Goal: Check status: Check status

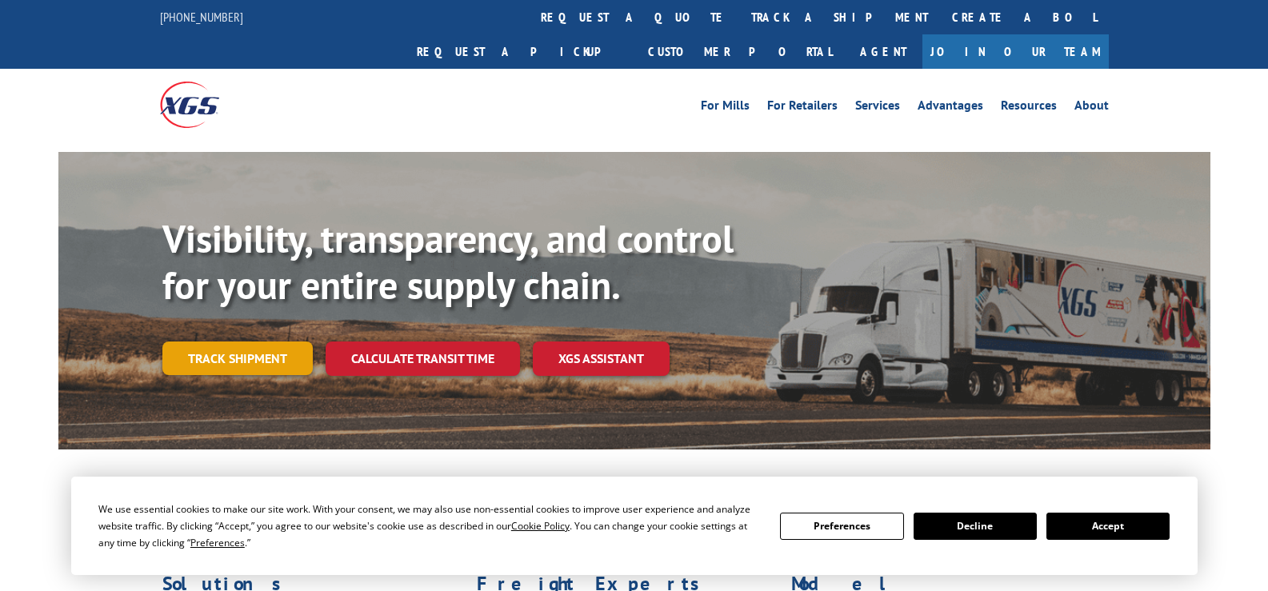
click at [281, 342] on link "Track shipment" at bounding box center [237, 359] width 150 height 34
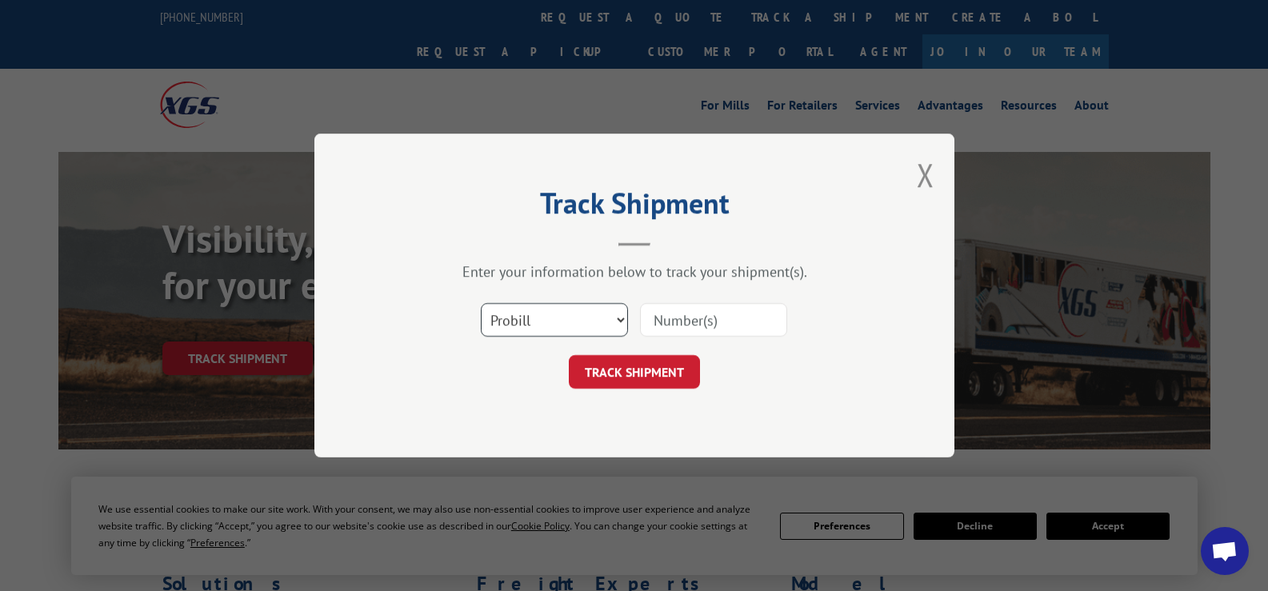
click at [544, 318] on select "Select category... Probill BOL PO" at bounding box center [554, 320] width 147 height 34
select select "bol"
click at [481, 303] on select "Select category... Probill BOL PO" at bounding box center [554, 320] width 147 height 34
paste input "54395883"
type input "54395883"
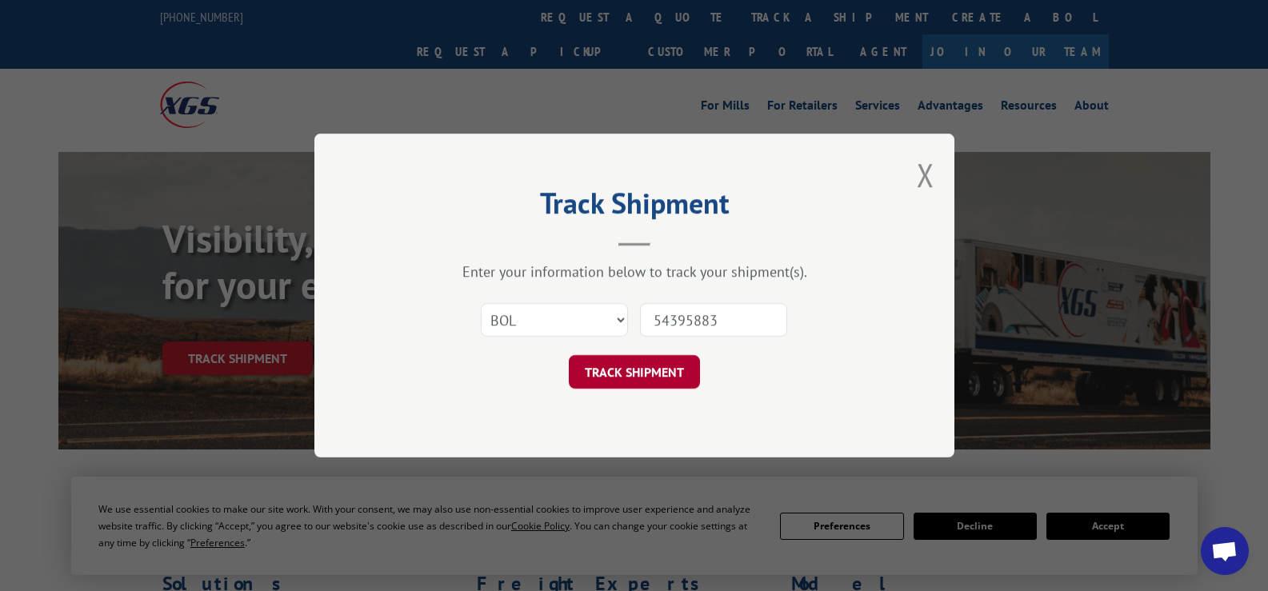
click at [626, 373] on button "TRACK SHIPMENT" at bounding box center [634, 372] width 131 height 34
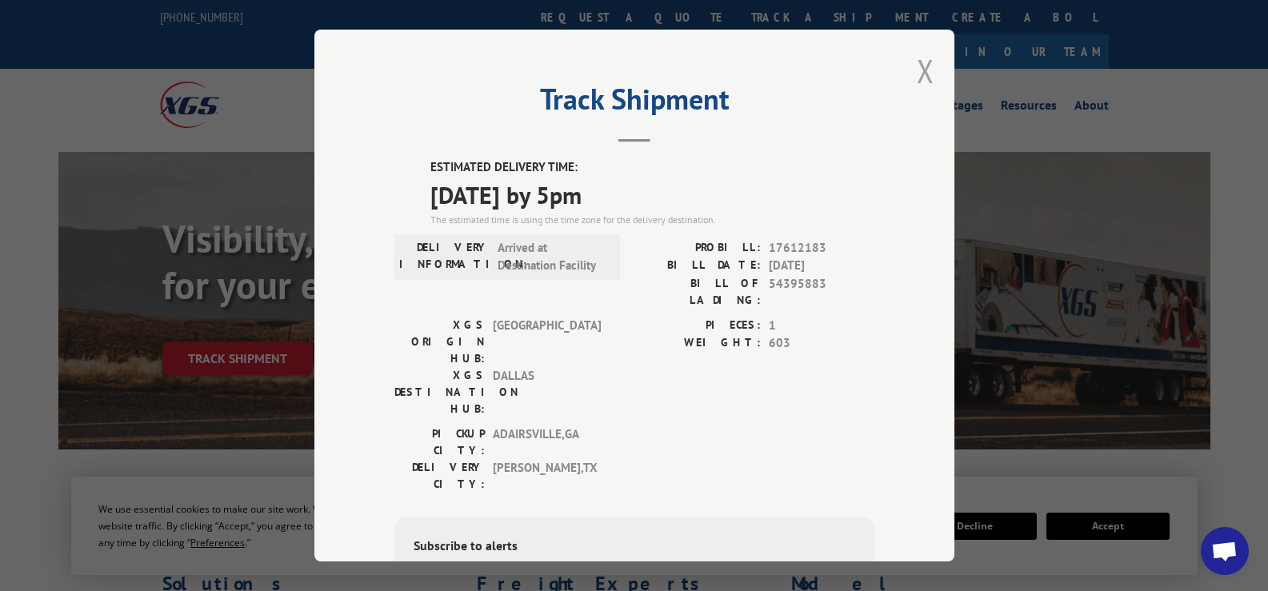
click at [922, 68] on button "Close modal" at bounding box center [926, 71] width 18 height 42
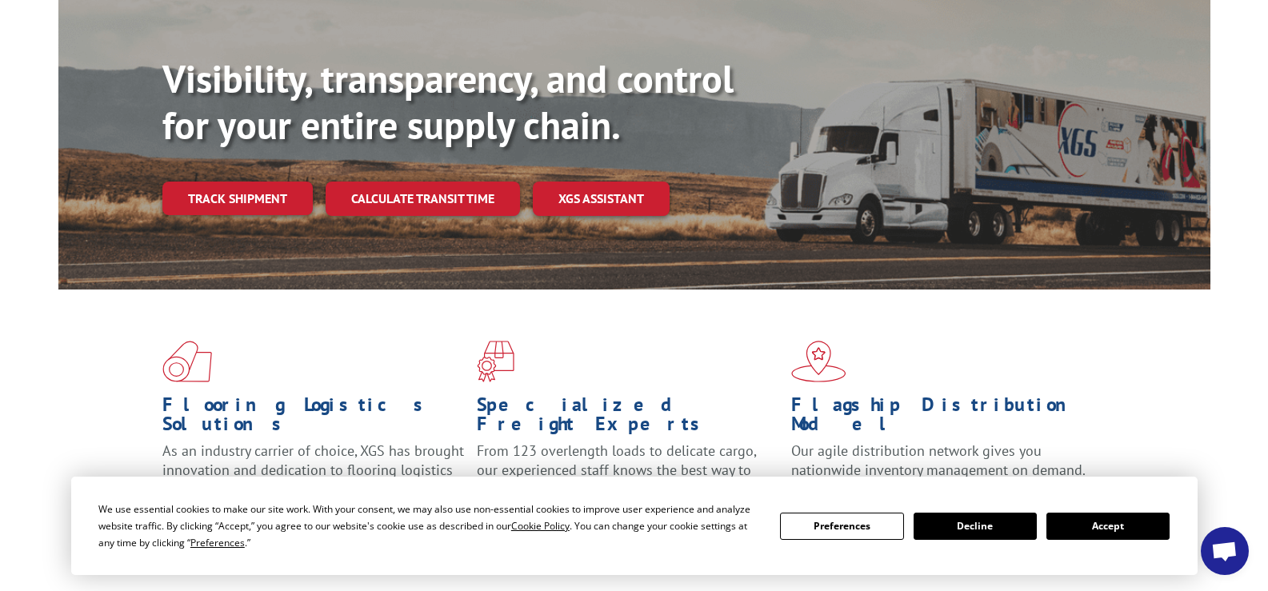
drag, startPoint x: 1098, startPoint y: 530, endPoint x: 997, endPoint y: 460, distance: 123.2
click at [1098, 529] on button "Accept" at bounding box center [1107, 526] width 123 height 27
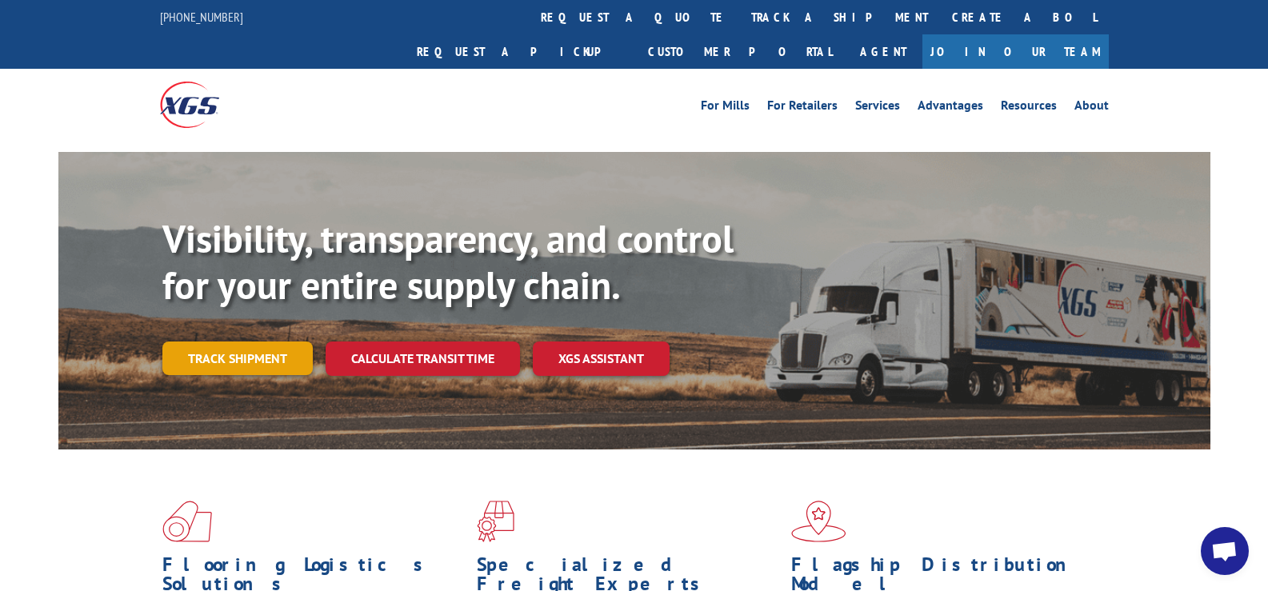
click at [237, 342] on link "Track shipment" at bounding box center [237, 359] width 150 height 34
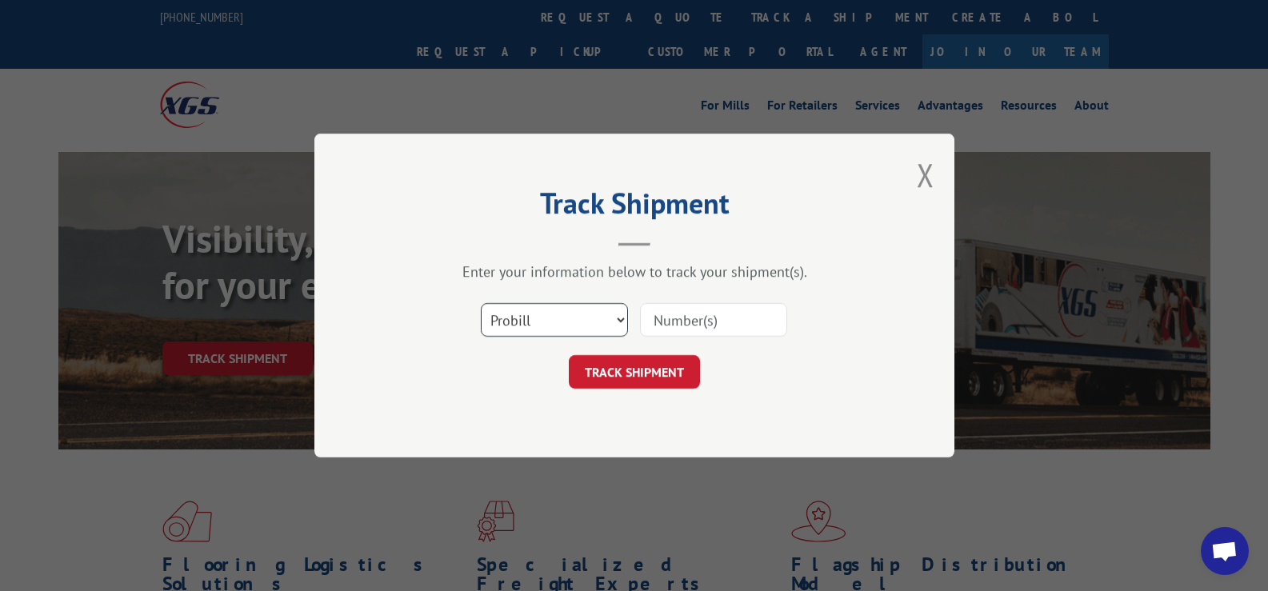
click at [539, 322] on select "Select category... Probill BOL PO" at bounding box center [554, 320] width 147 height 34
select select "bol"
click at [481, 303] on select "Select category... Probill BOL PO" at bounding box center [554, 320] width 147 height 34
click at [695, 308] on input at bounding box center [713, 320] width 147 height 34
paste input "50865985"
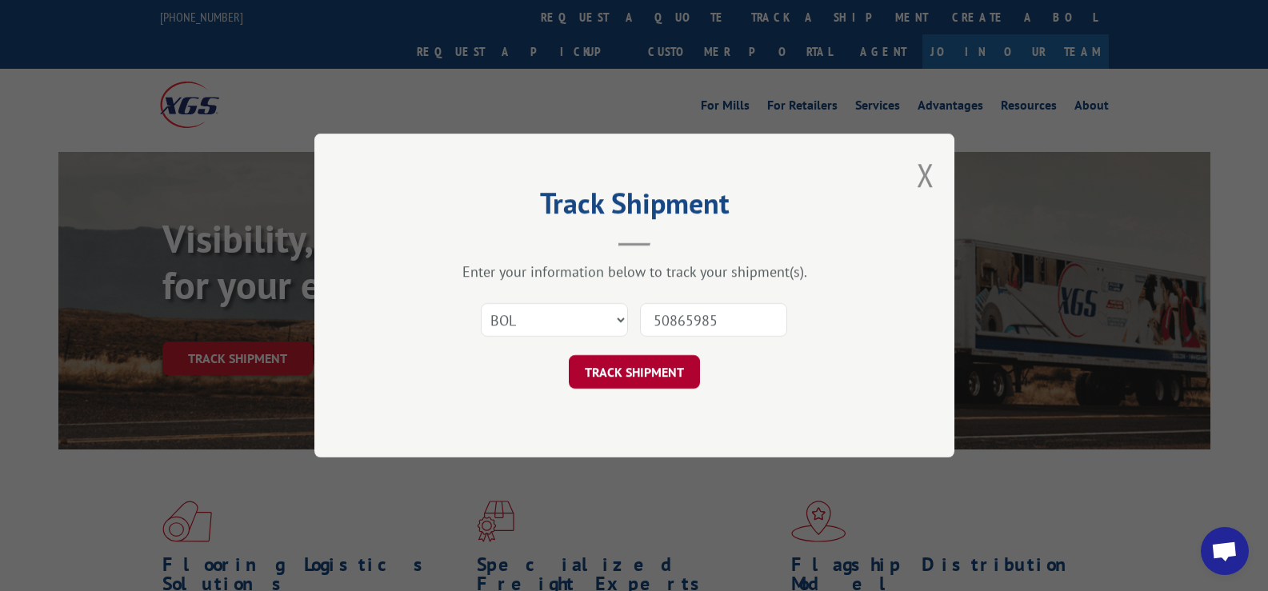
type input "50865985"
click at [638, 377] on button "TRACK SHIPMENT" at bounding box center [634, 372] width 131 height 34
